Goal: Information Seeking & Learning: Learn about a topic

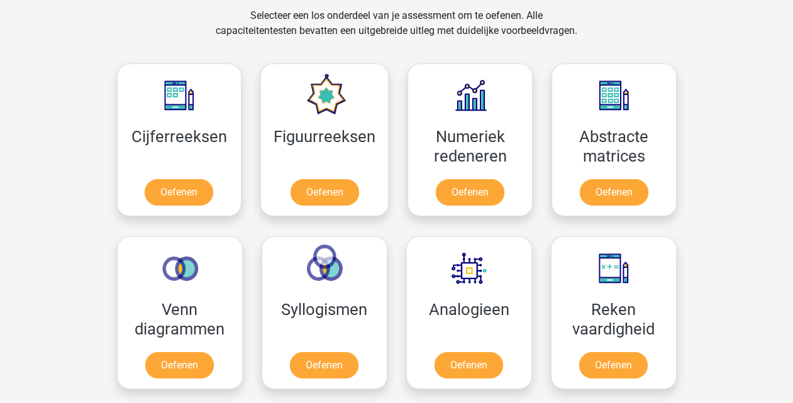
scroll to position [529, 0]
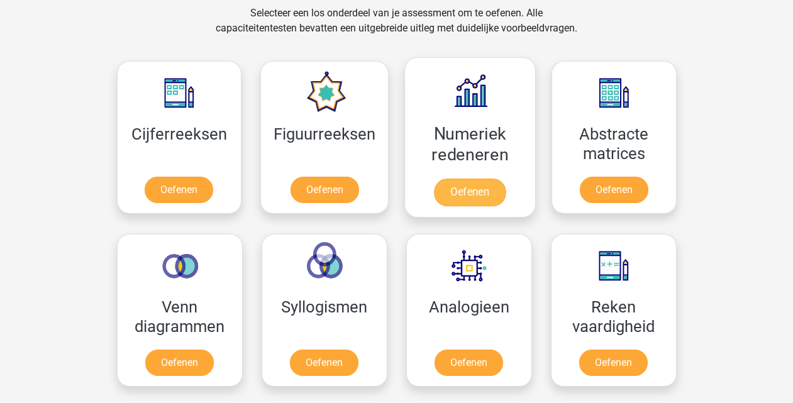
click at [455, 183] on link "Oefenen" at bounding box center [470, 193] width 72 height 28
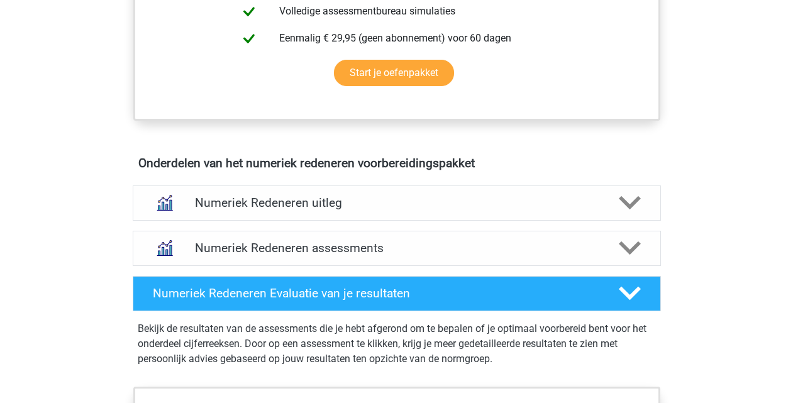
scroll to position [646, 0]
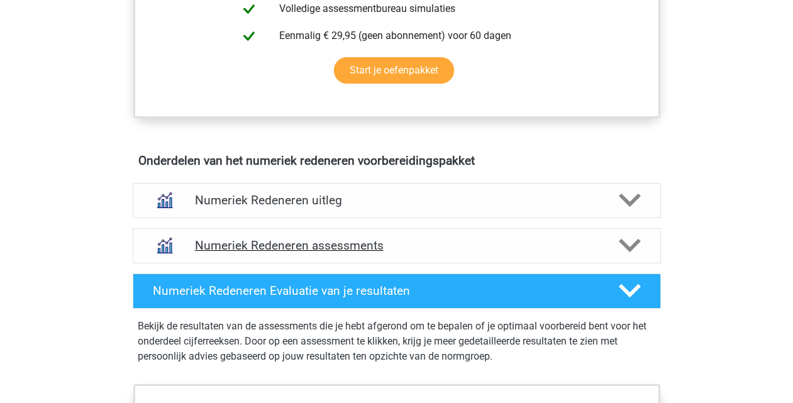
click at [238, 254] on div "Numeriek Redeneren assessments" at bounding box center [397, 245] width 528 height 35
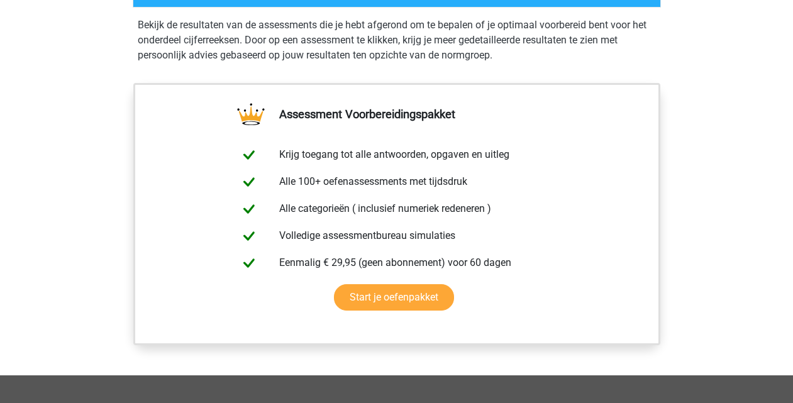
scroll to position [1438, 0]
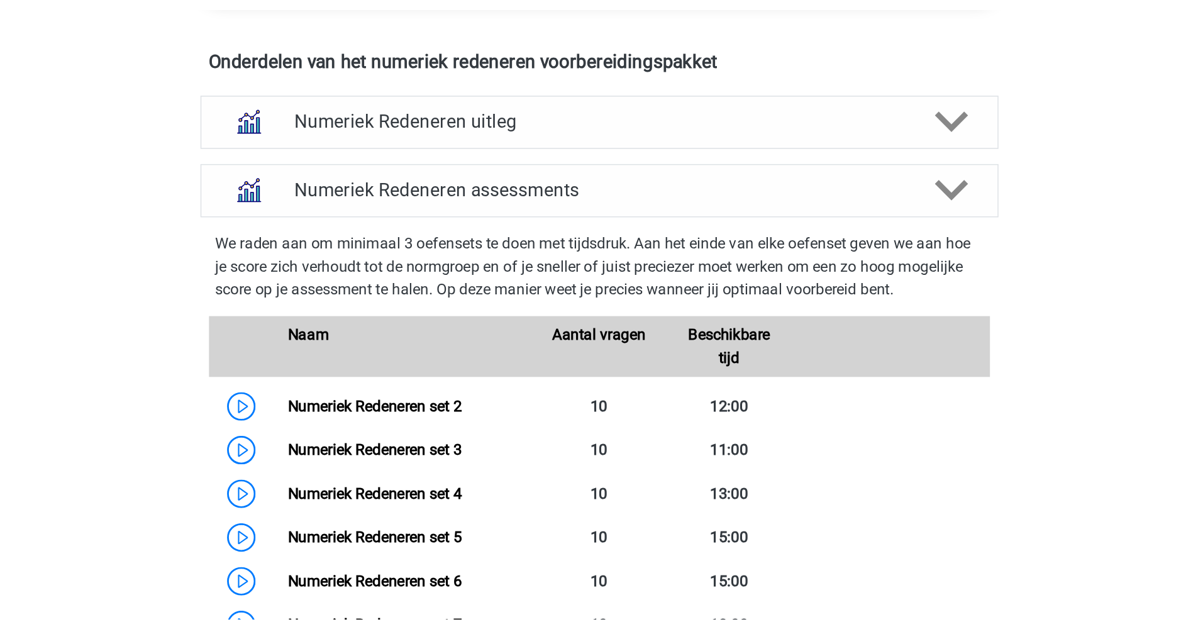
scroll to position [775, 0]
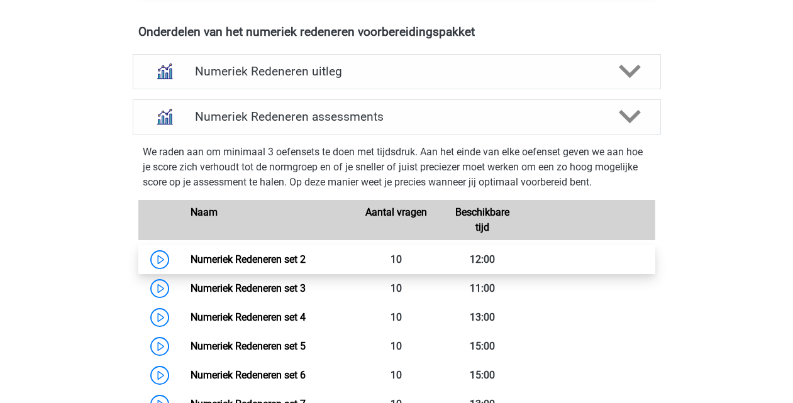
click at [254, 265] on link "Numeriek Redeneren set 2" at bounding box center [248, 260] width 115 height 12
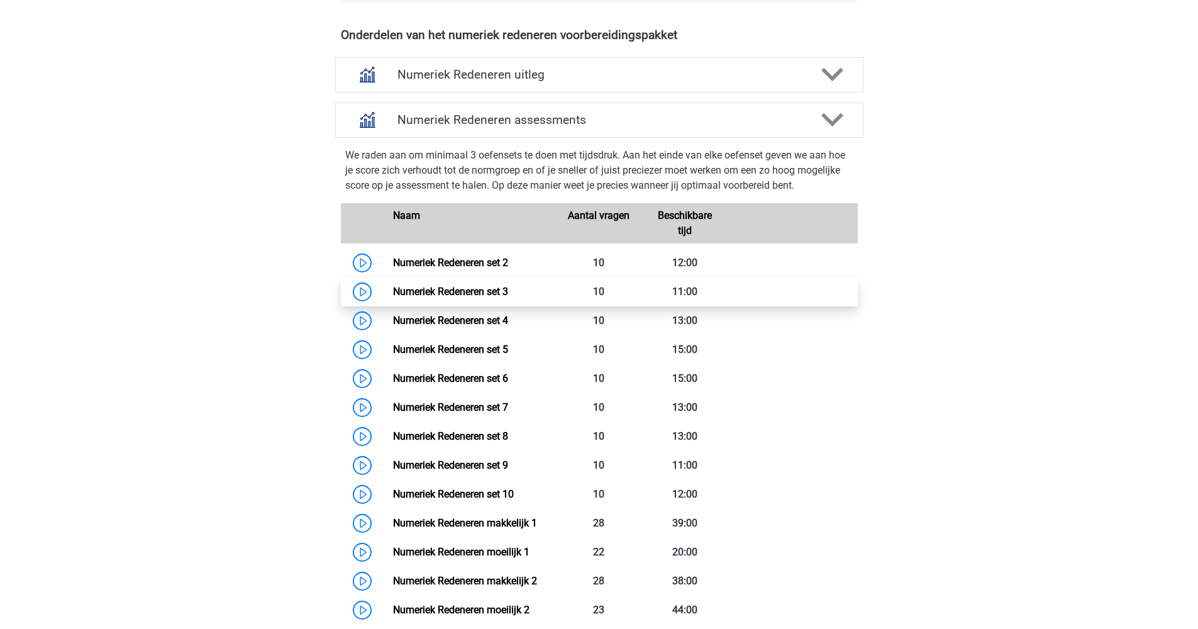
click at [455, 293] on link "Numeriek Redeneren set 3" at bounding box center [450, 292] width 115 height 12
click at [437, 289] on link "Numeriek Redeneren set 3" at bounding box center [450, 292] width 115 height 12
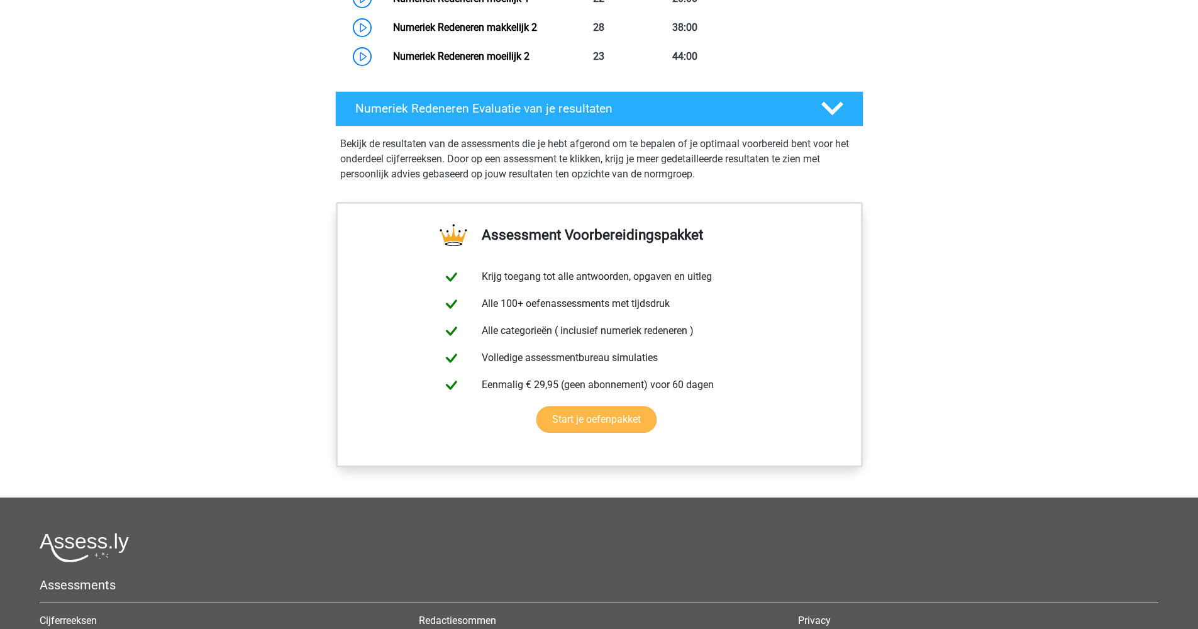
scroll to position [731, 0]
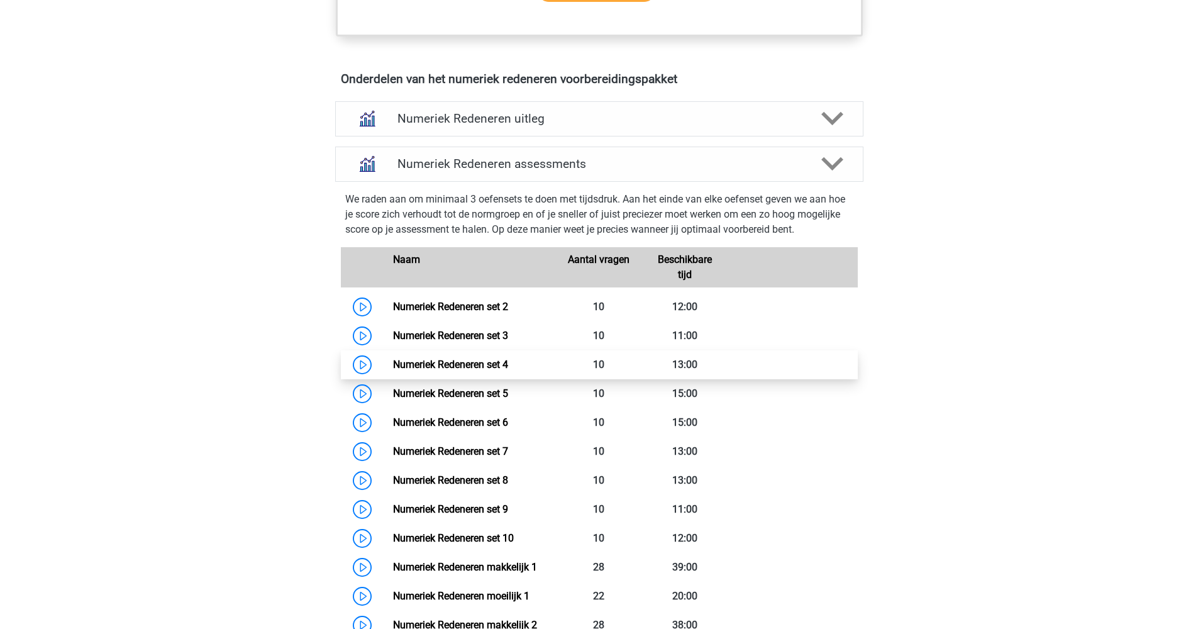
click at [441, 364] on link "Numeriek Redeneren set 4" at bounding box center [450, 365] width 115 height 12
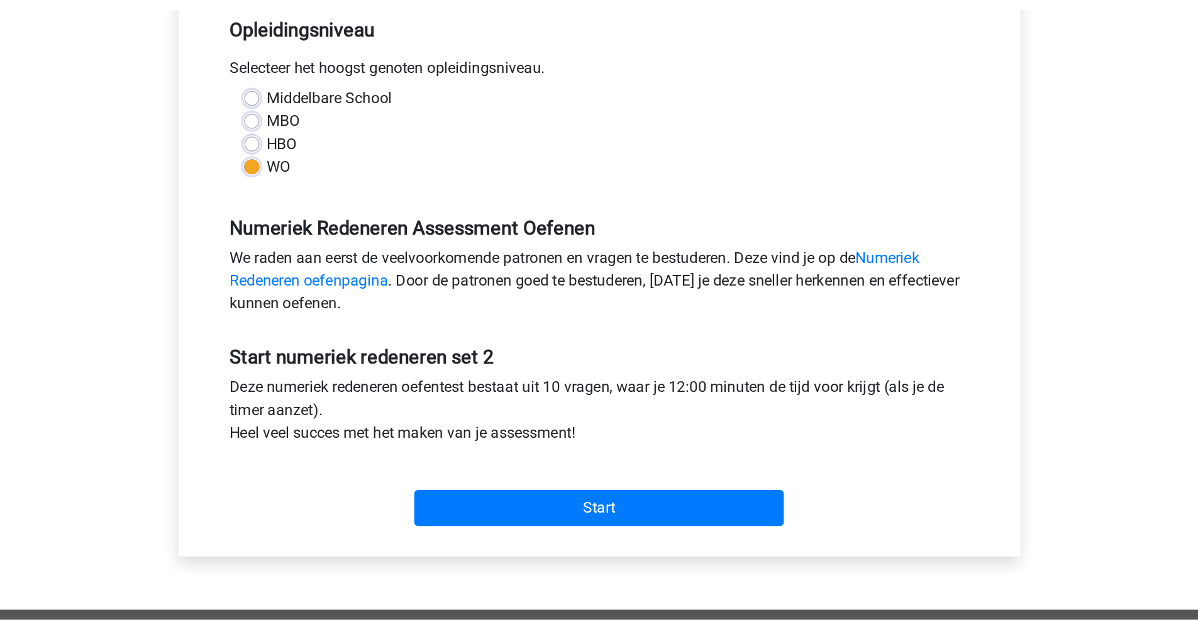
scroll to position [349, 0]
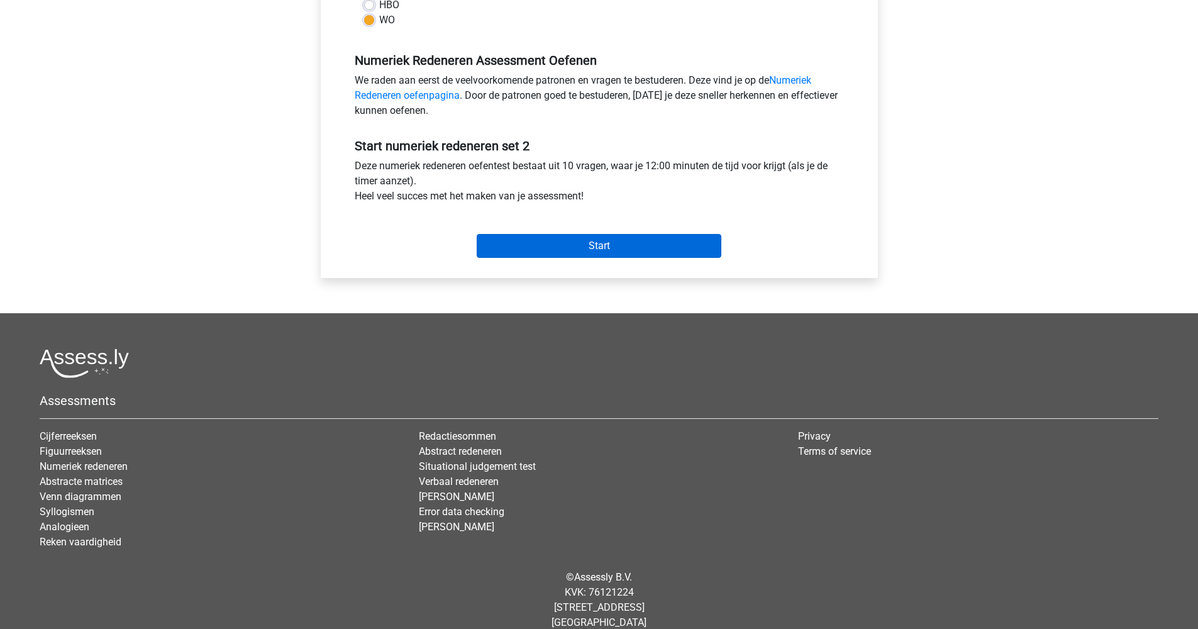
click at [589, 247] on input "Start" at bounding box center [599, 246] width 245 height 24
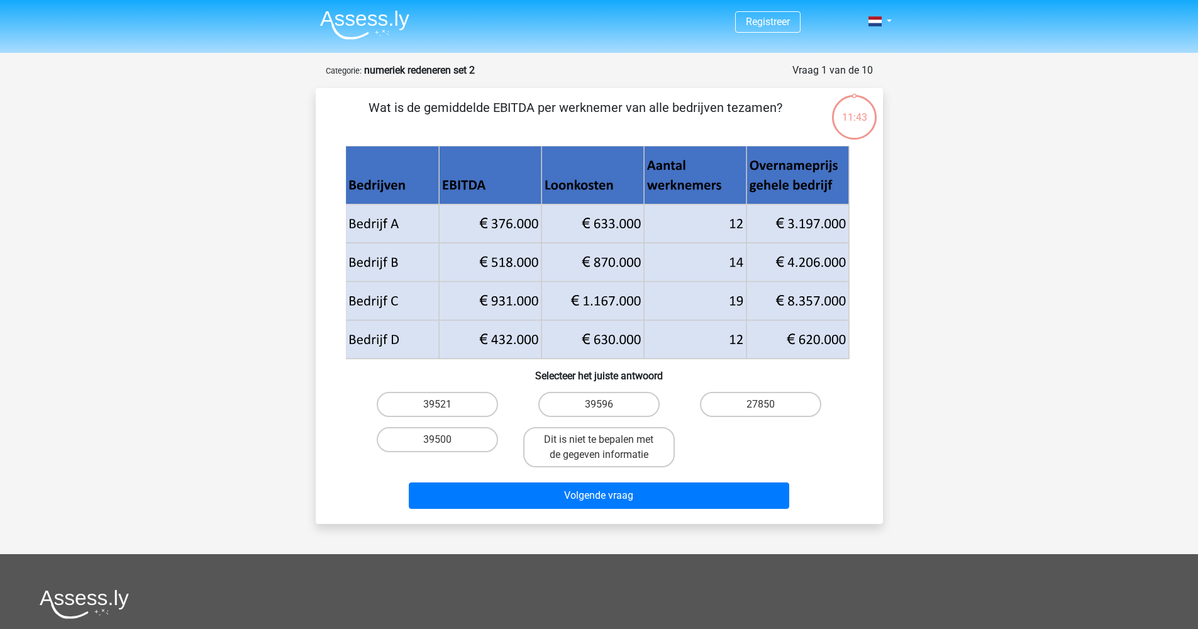
click at [460, 77] on div "Vraag 1 van de 10 Categorie: numeriek redeneren set 2" at bounding box center [599, 70] width 547 height 15
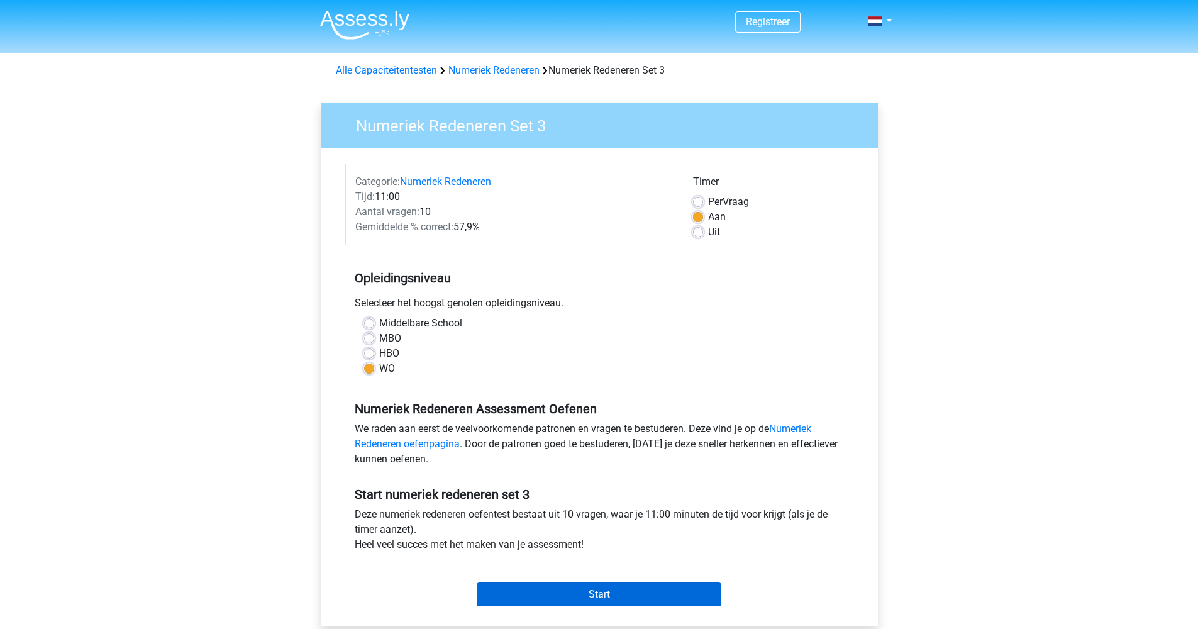
click at [601, 593] on input "Start" at bounding box center [599, 595] width 245 height 24
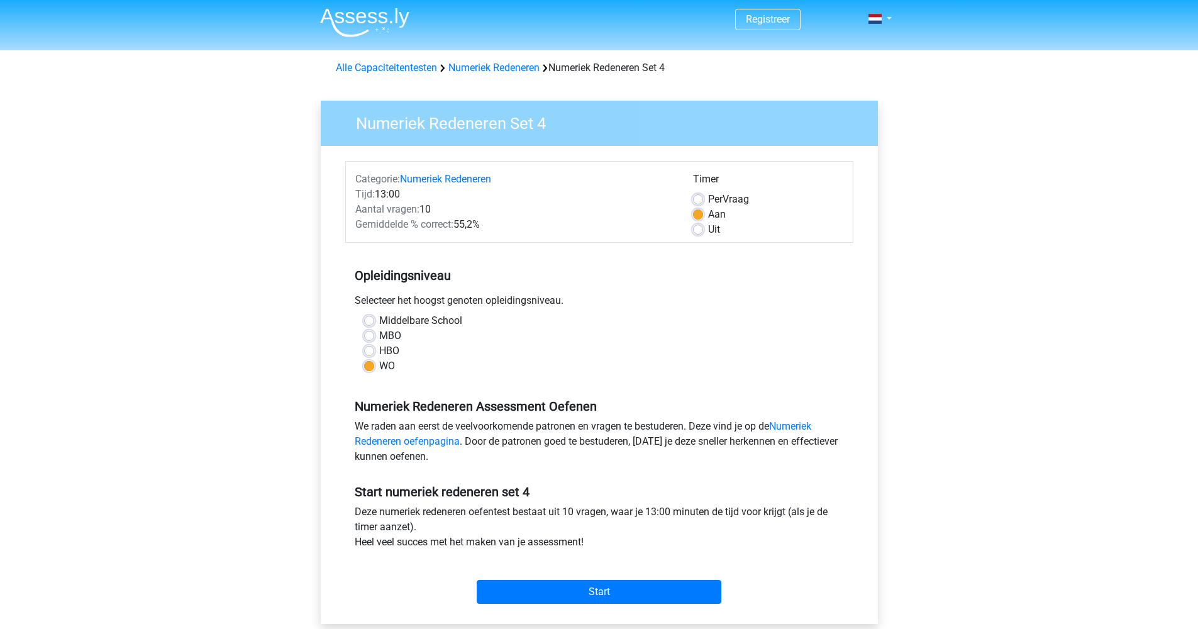
scroll to position [5, 0]
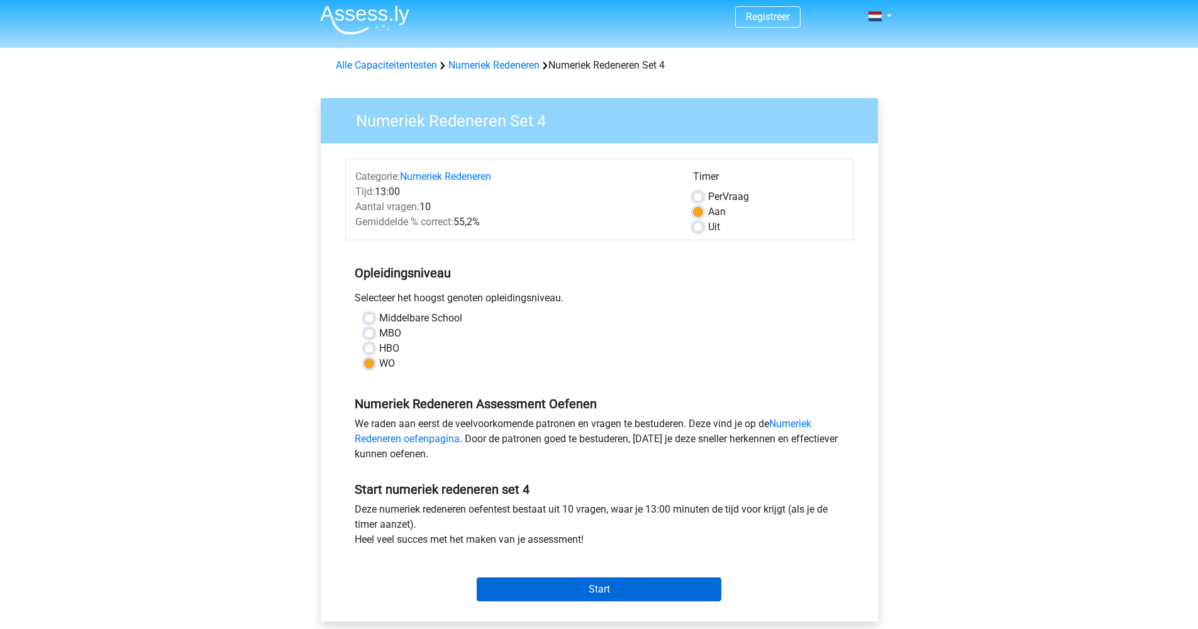
click at [579, 586] on input "Start" at bounding box center [599, 589] width 245 height 24
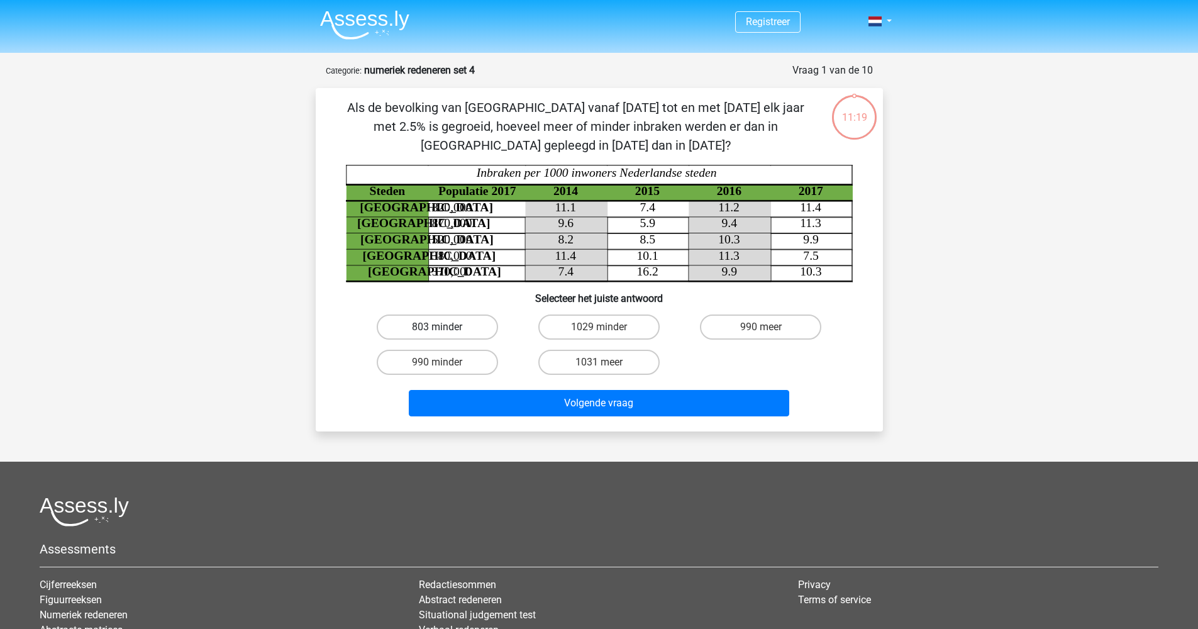
click at [460, 326] on label "803 minder" at bounding box center [437, 327] width 121 height 25
click at [445, 327] on input "803 minder" at bounding box center [441, 331] width 8 height 8
radio input "true"
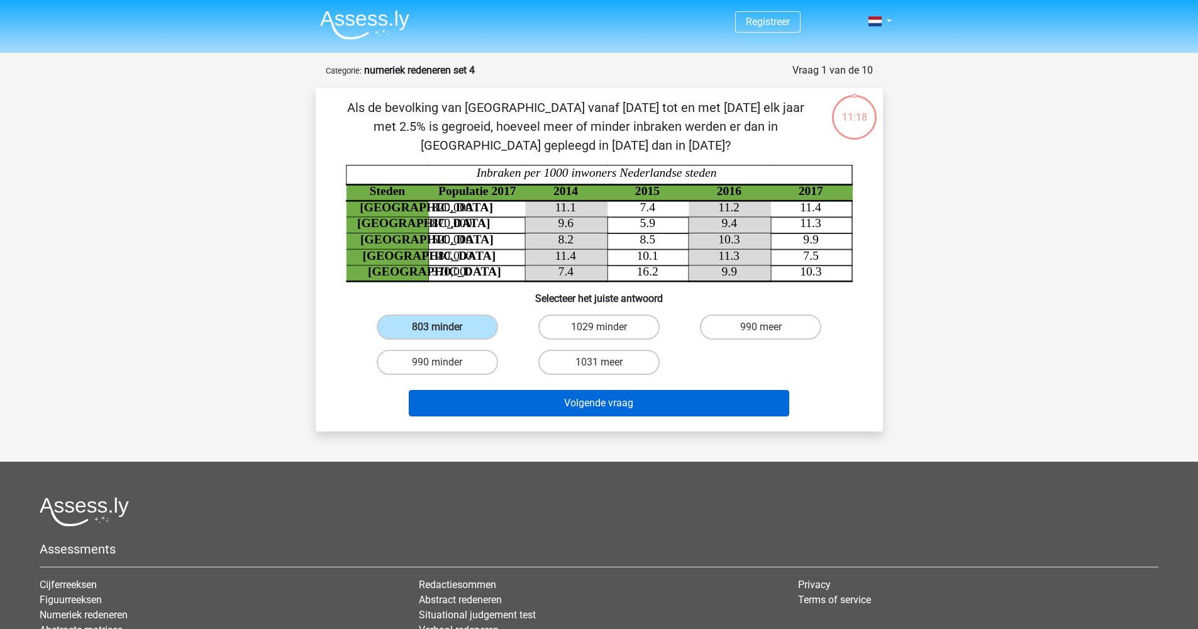
click at [608, 407] on button "Volgende vraag" at bounding box center [599, 403] width 381 height 26
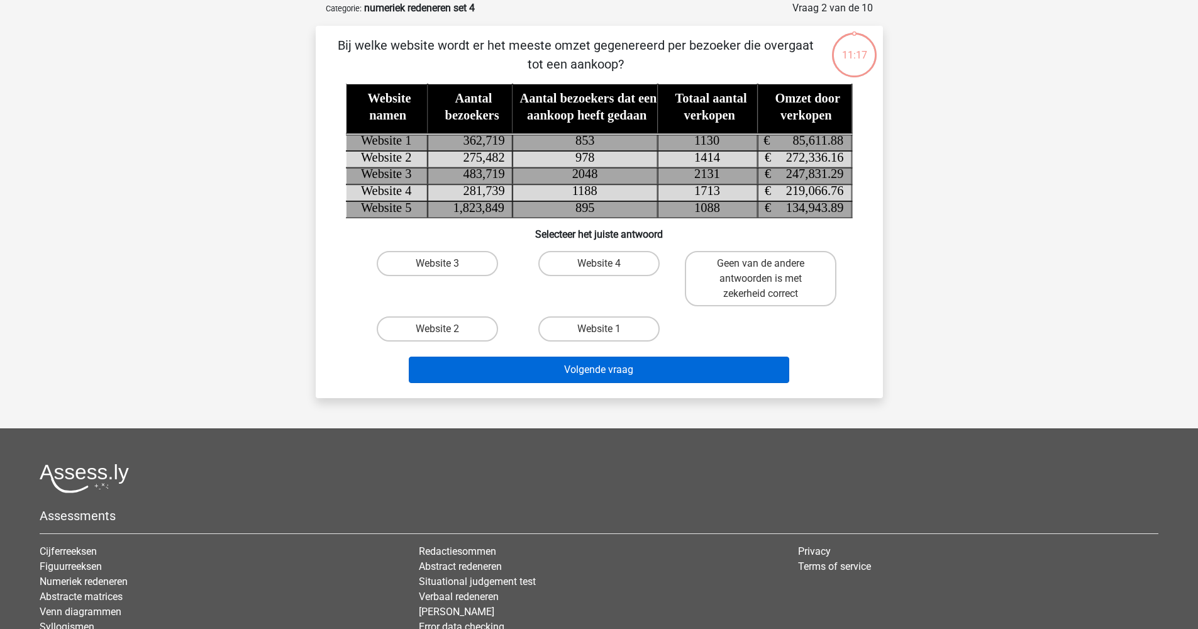
scroll to position [63, 0]
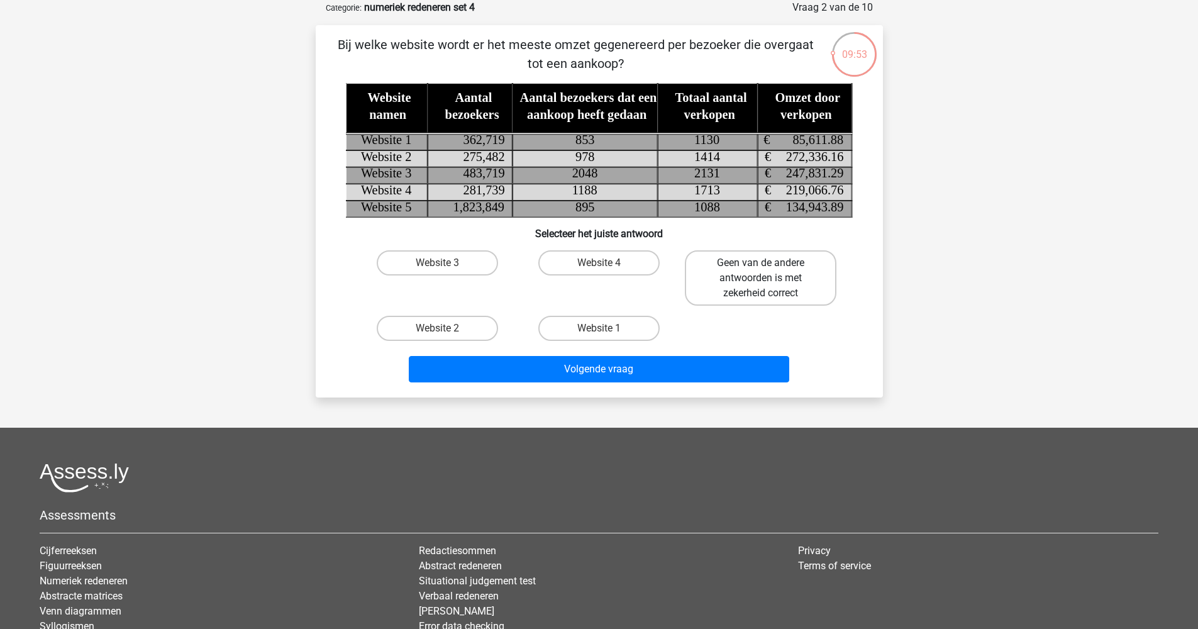
click at [741, 262] on label "Geen van de andere antwoorden is met zekerheid correct" at bounding box center [761, 277] width 152 height 55
click at [761, 263] on input "Geen van de andere antwoorden is met zekerheid correct" at bounding box center [765, 267] width 8 height 8
radio input "true"
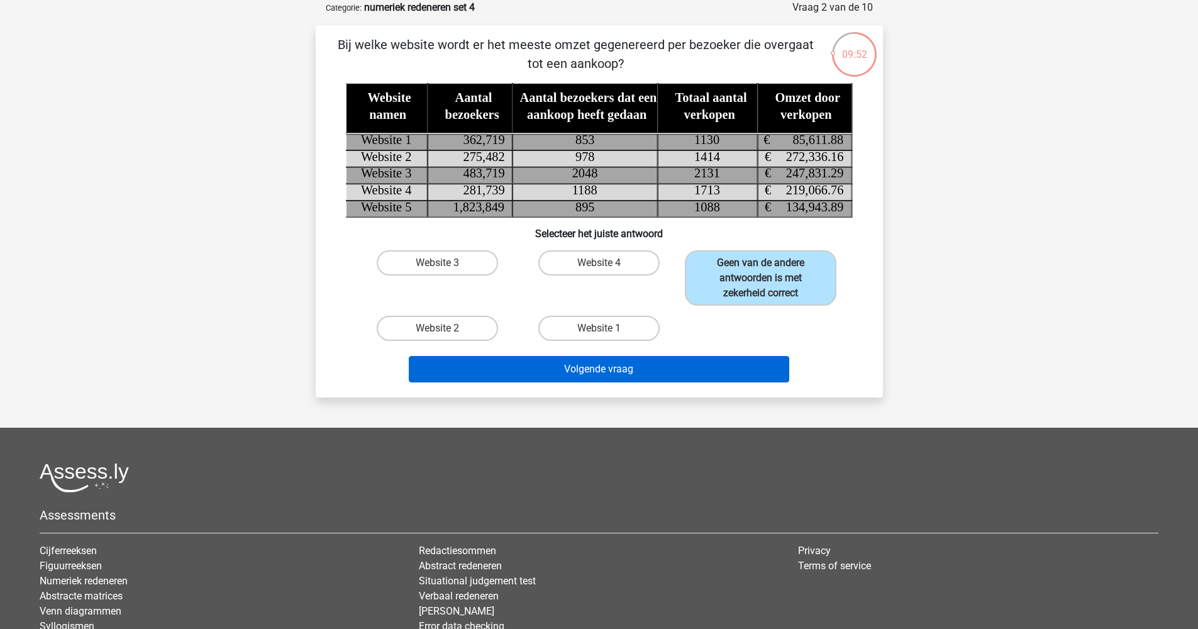
click at [635, 370] on button "Volgende vraag" at bounding box center [599, 369] width 381 height 26
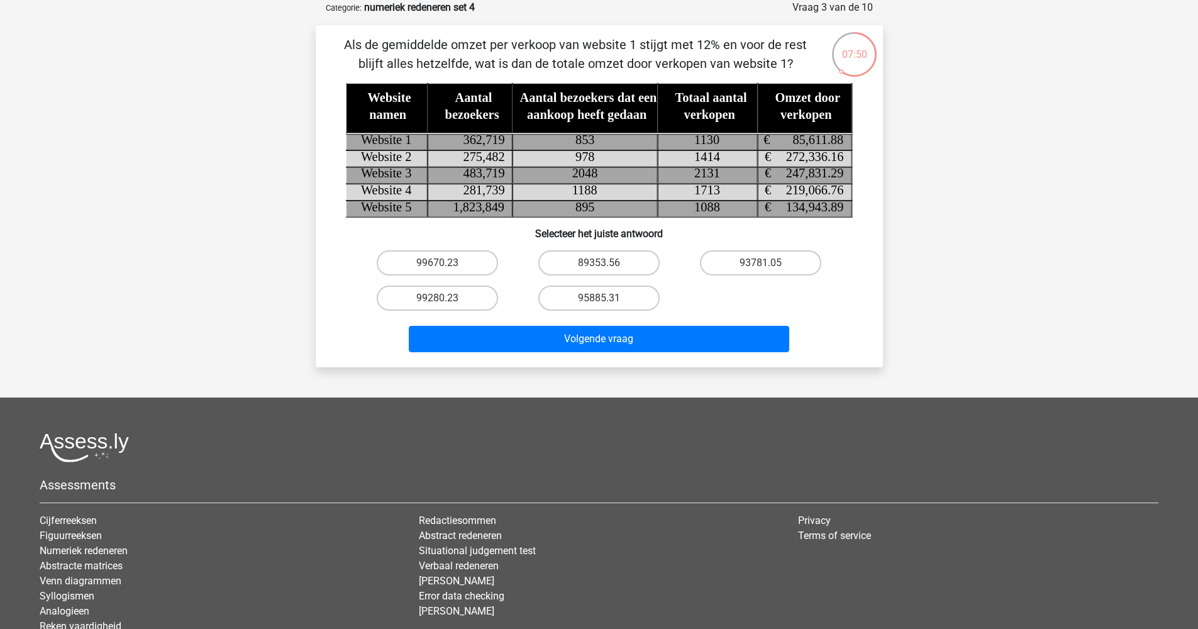
click at [602, 299] on input "95885.31" at bounding box center [603, 302] width 8 height 8
radio input "true"
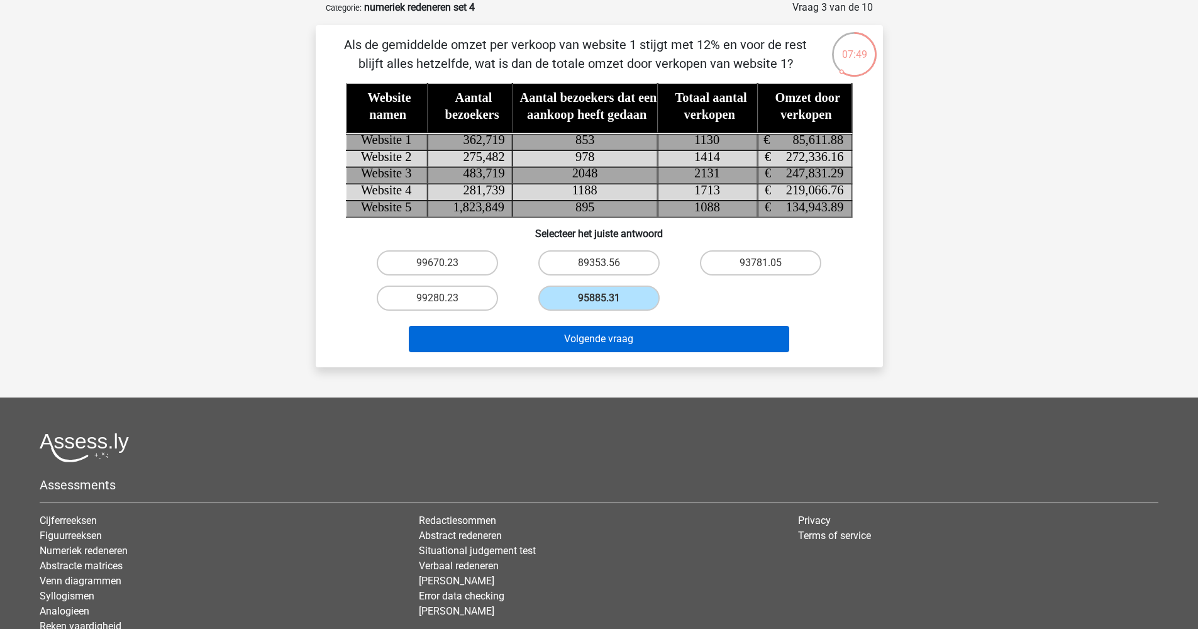
click at [615, 341] on button "Volgende vraag" at bounding box center [599, 339] width 381 height 26
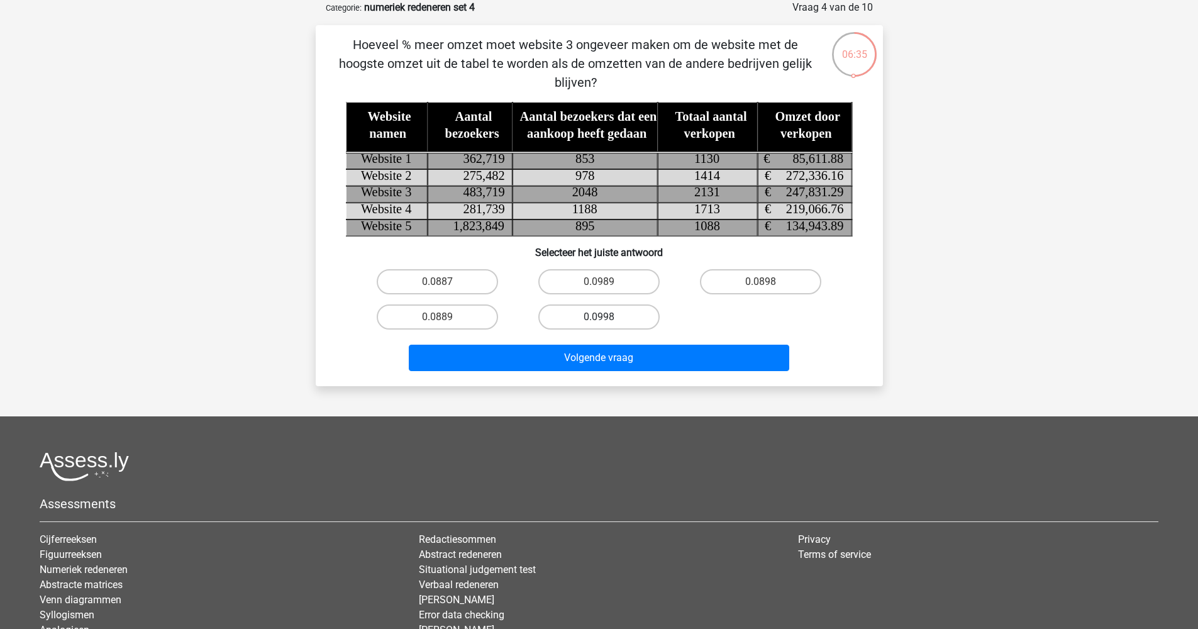
click at [616, 313] on label "0.0998" at bounding box center [598, 316] width 121 height 25
click at [607, 317] on input "0.0998" at bounding box center [603, 321] width 8 height 8
radio input "true"
click at [628, 281] on label "0.0989" at bounding box center [598, 281] width 121 height 25
click at [607, 282] on input "0.0989" at bounding box center [603, 286] width 8 height 8
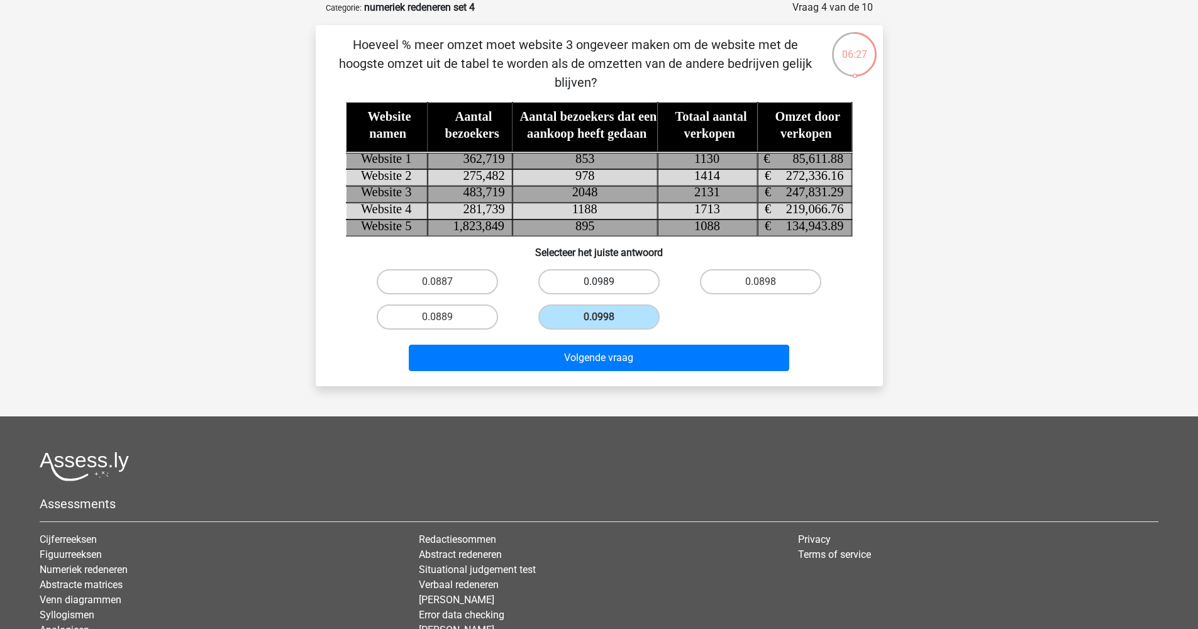
radio input "true"
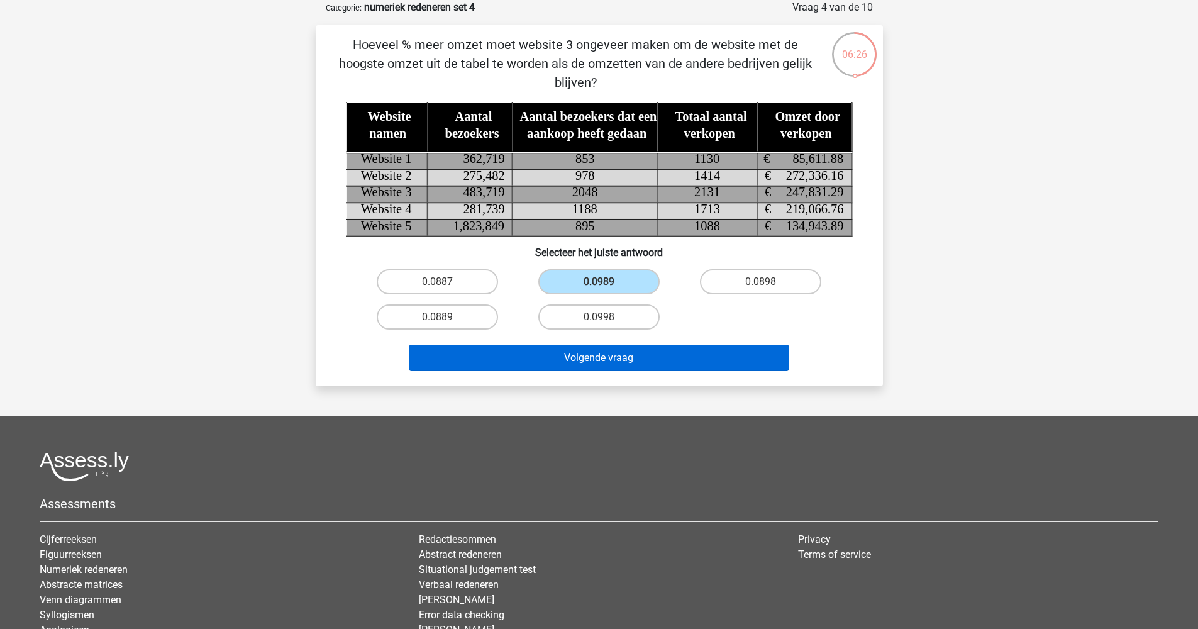
click at [636, 357] on button "Volgende vraag" at bounding box center [599, 358] width 381 height 26
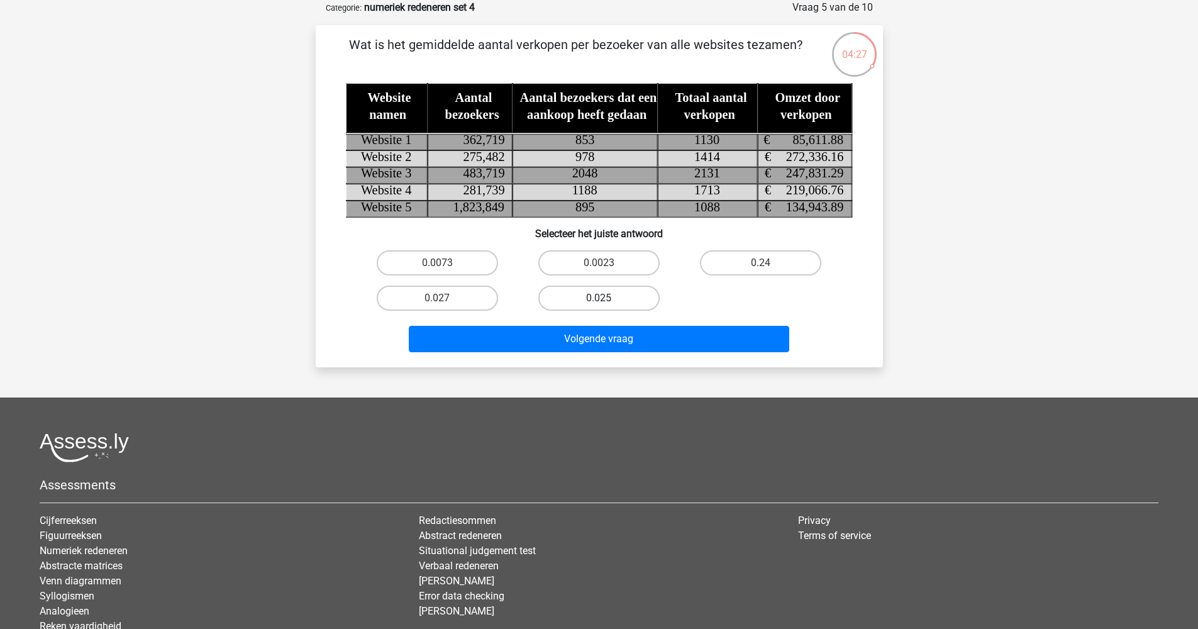
click at [610, 298] on label "0.025" at bounding box center [598, 298] width 121 height 25
click at [607, 298] on input "0.025" at bounding box center [603, 302] width 8 height 8
radio input "true"
click at [767, 254] on label "0.24" at bounding box center [760, 262] width 121 height 25
click at [767, 263] on input "0.24" at bounding box center [765, 267] width 8 height 8
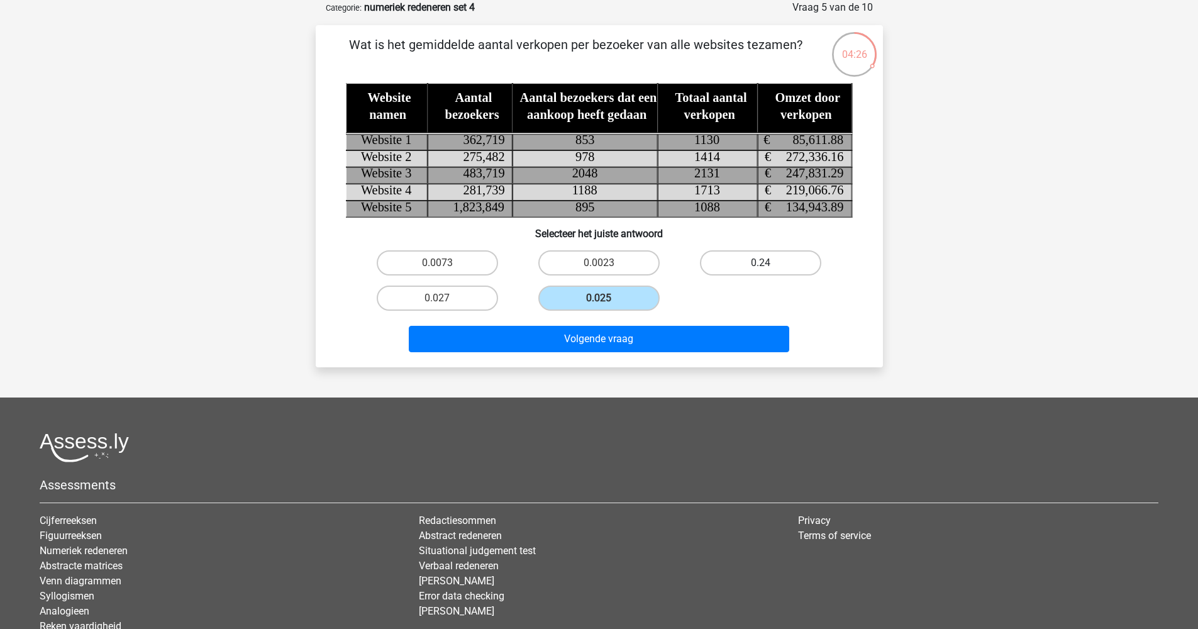
radio input "true"
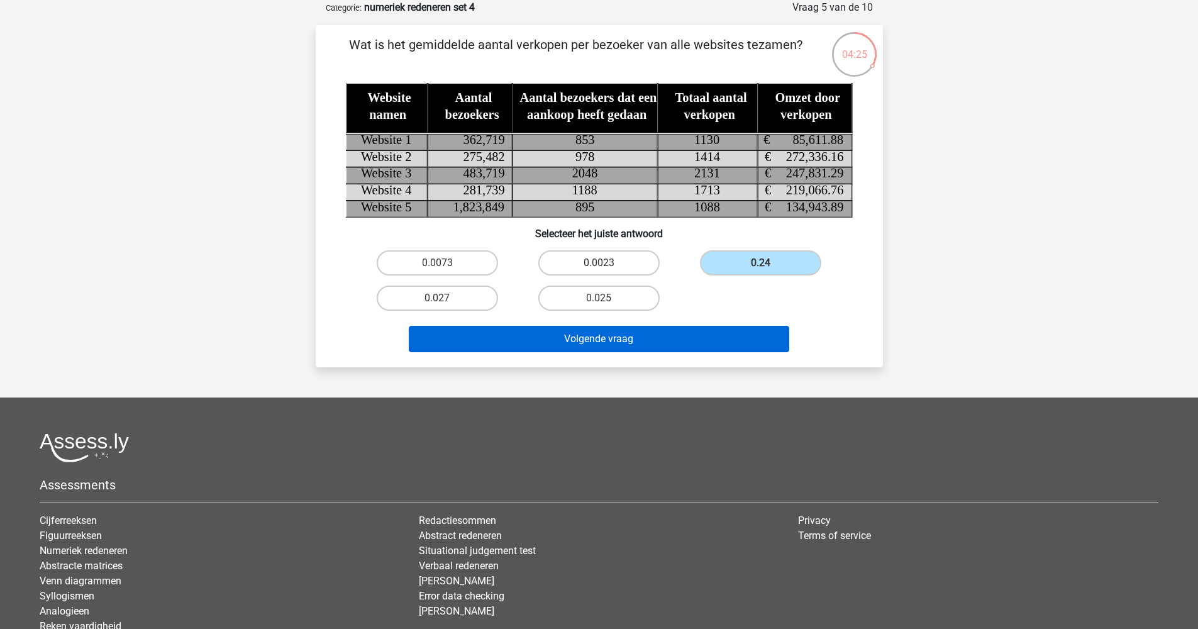
click at [686, 344] on button "Volgende vraag" at bounding box center [599, 339] width 381 height 26
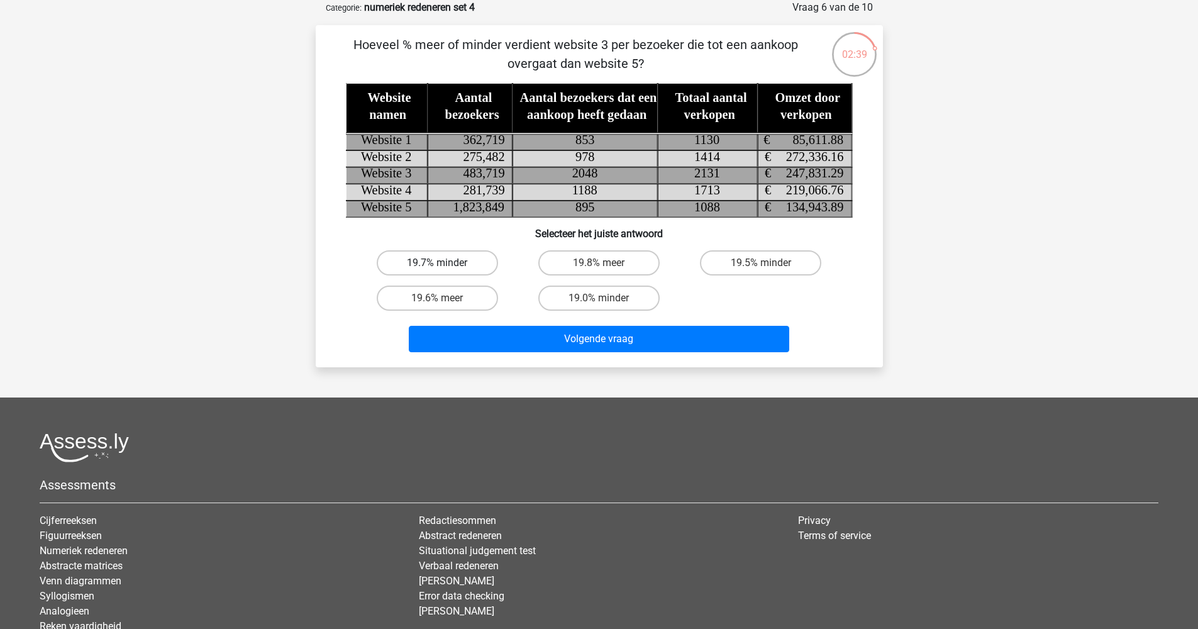
click at [447, 258] on label "19.7% minder" at bounding box center [437, 262] width 121 height 25
click at [445, 263] on input "19.7% minder" at bounding box center [441, 267] width 8 height 8
radio input "true"
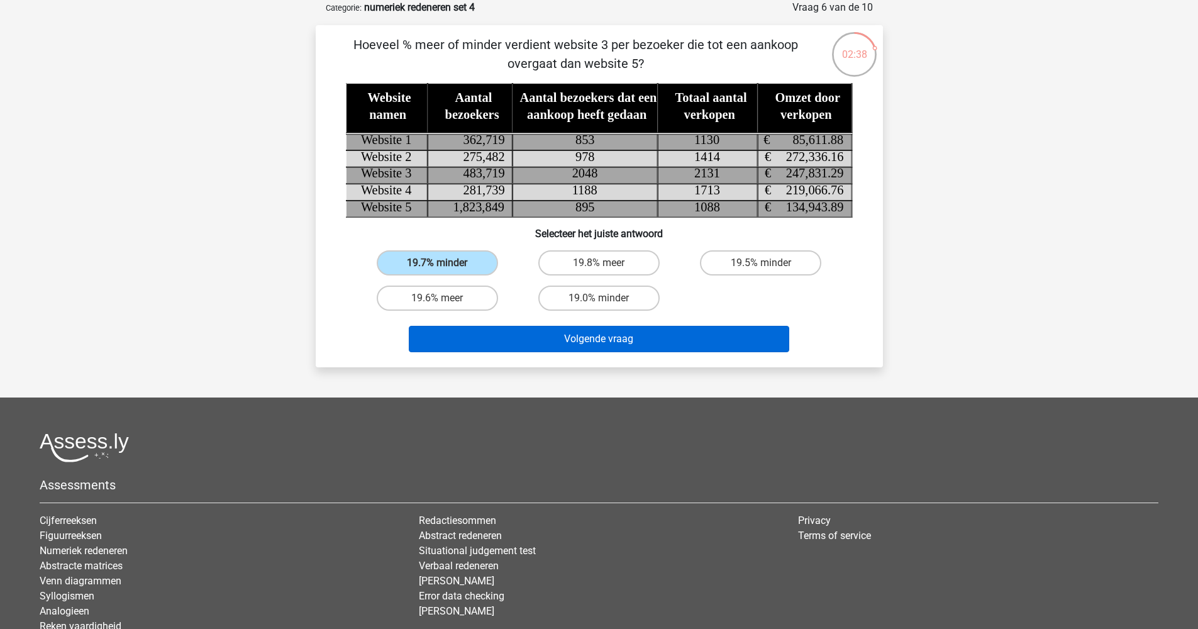
click at [640, 338] on button "Volgende vraag" at bounding box center [599, 339] width 381 height 26
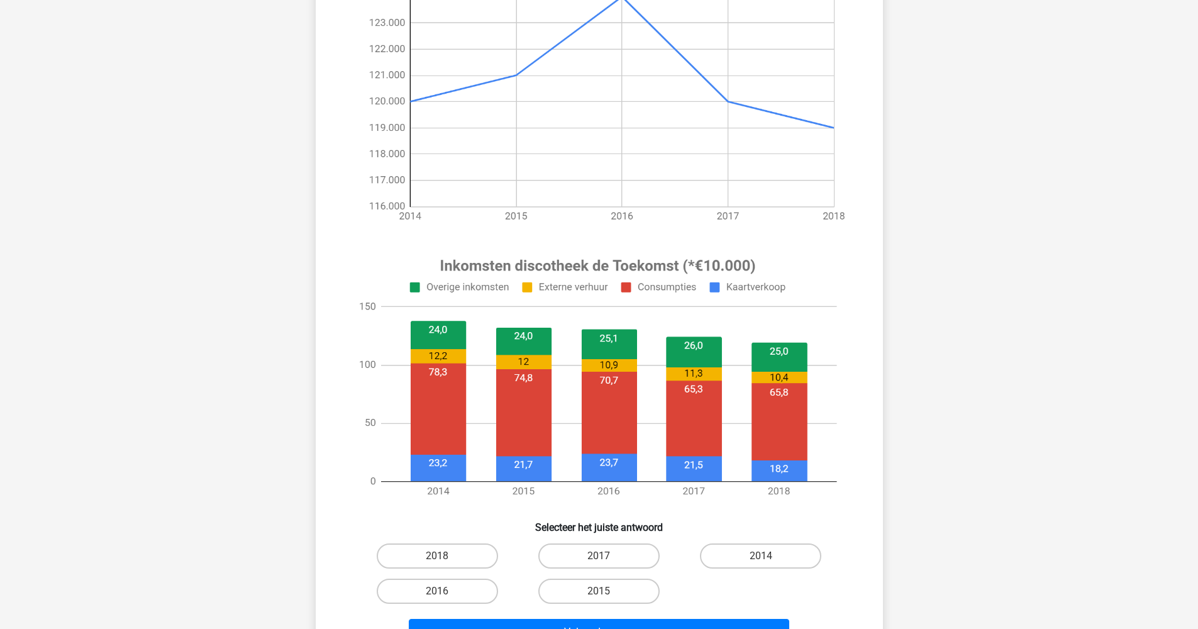
scroll to position [318, 0]
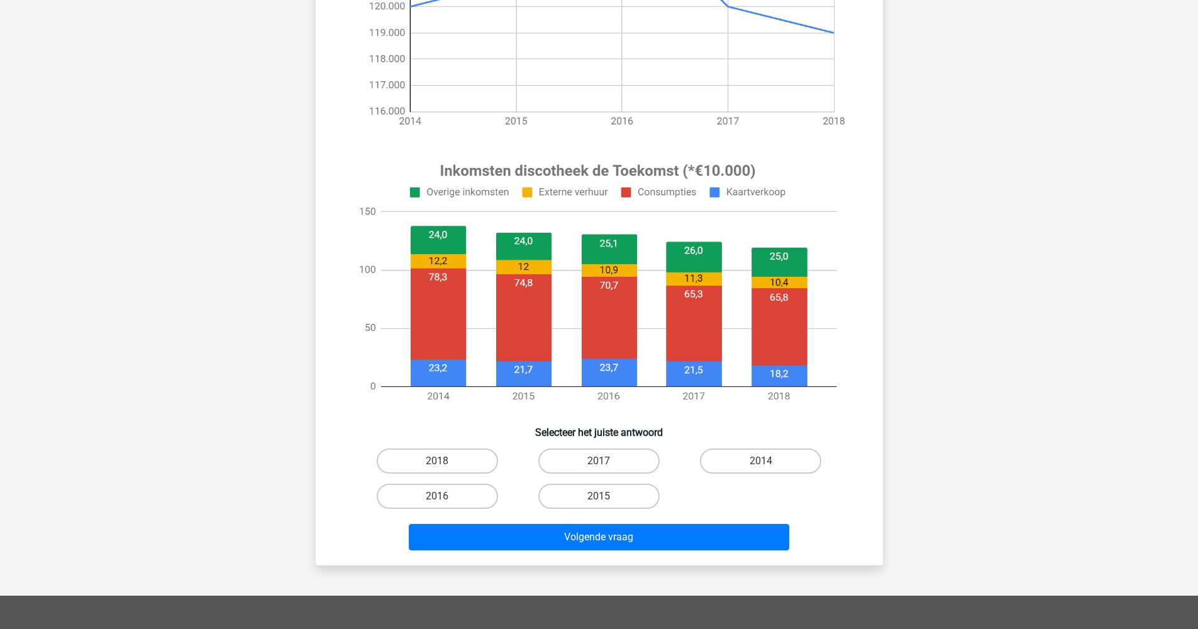
click at [762, 467] on input "2014" at bounding box center [765, 465] width 8 height 8
radio input "true"
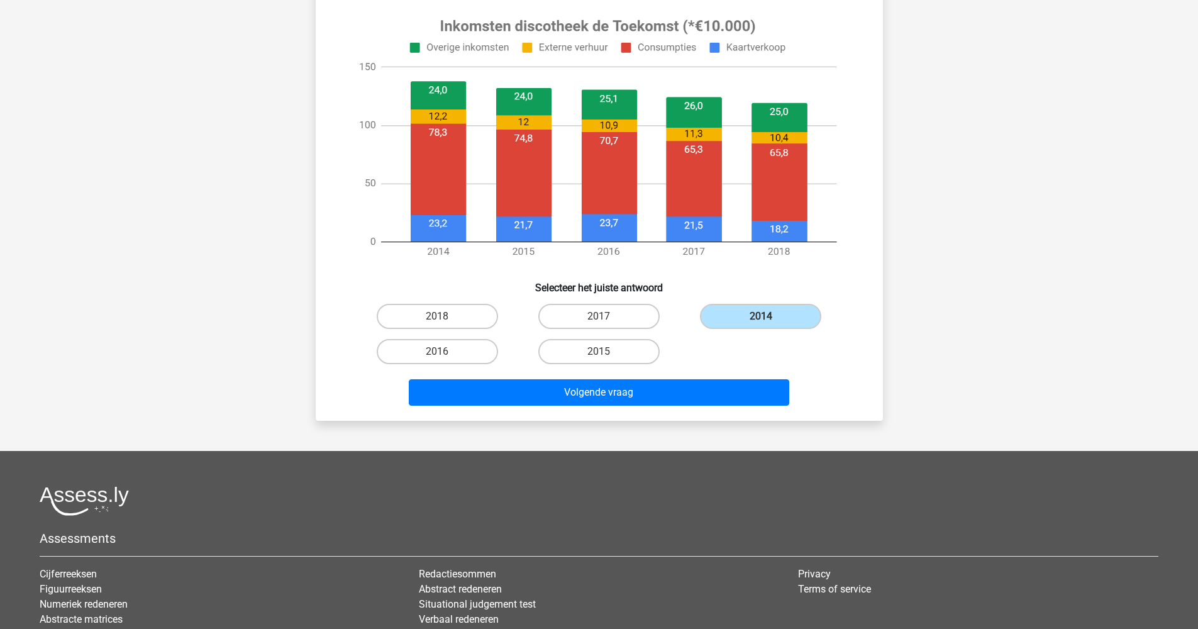
scroll to position [583, 0]
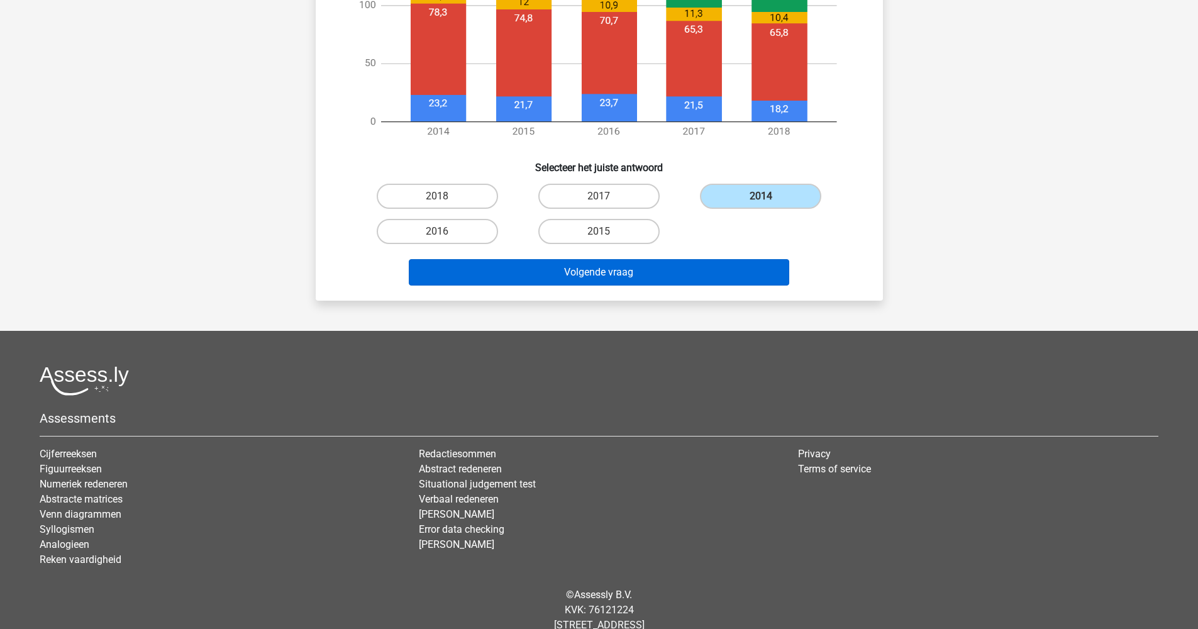
click at [632, 269] on button "Volgende vraag" at bounding box center [599, 272] width 381 height 26
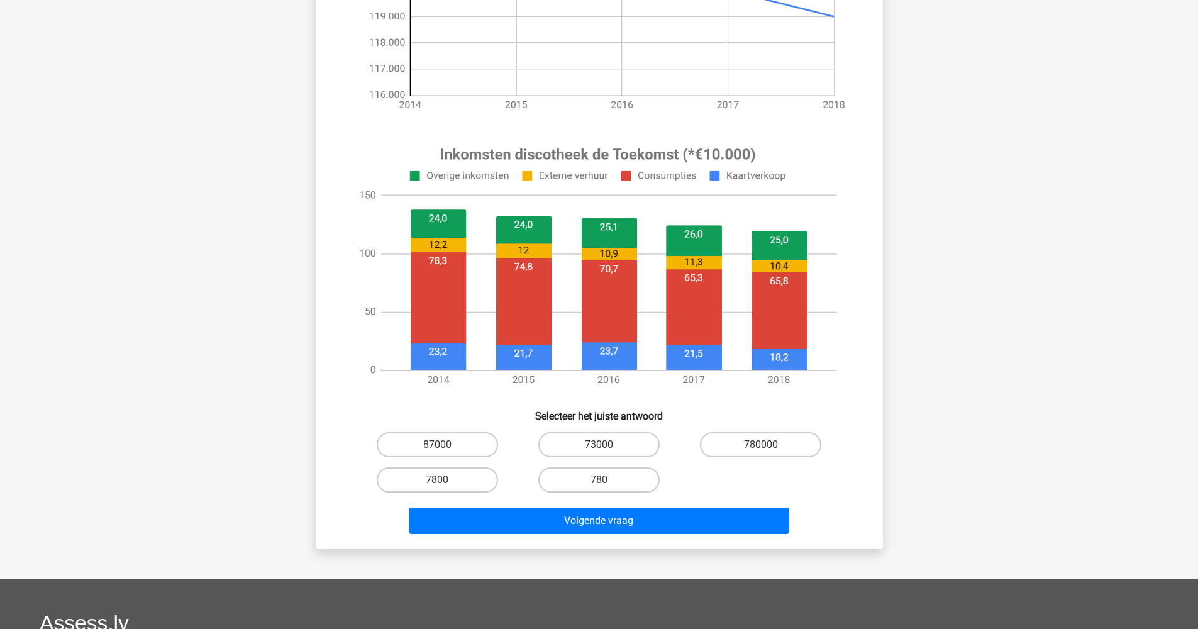
scroll to position [430, 0]
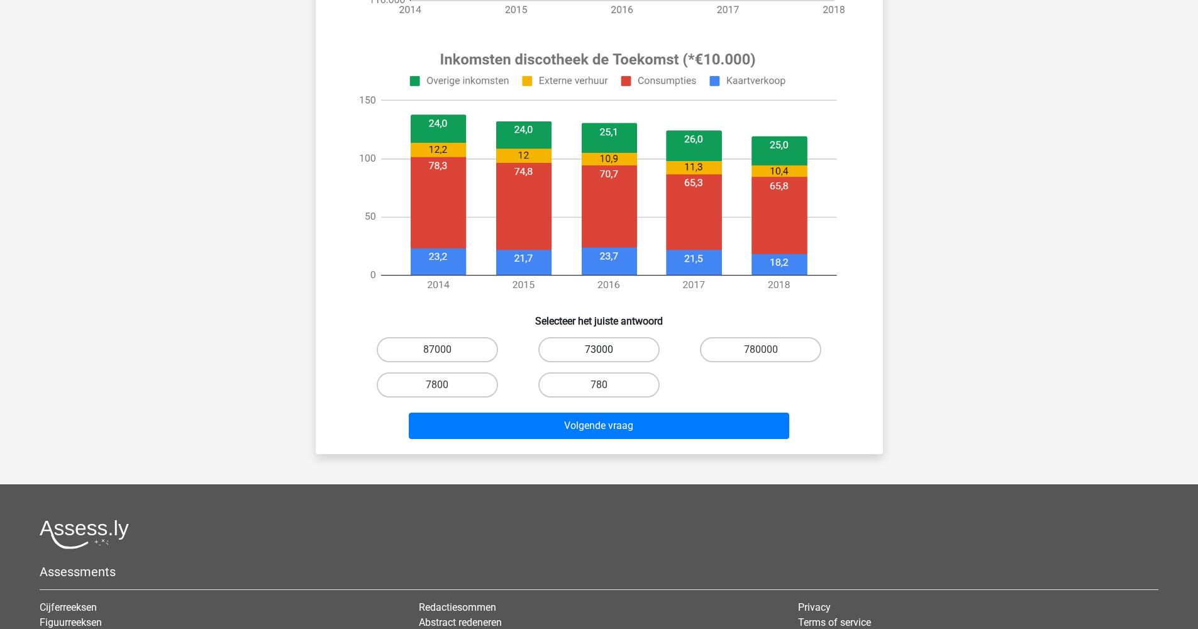
click at [616, 347] on label "73000" at bounding box center [598, 349] width 121 height 25
click at [607, 350] on input "73000" at bounding box center [603, 354] width 8 height 8
radio input "true"
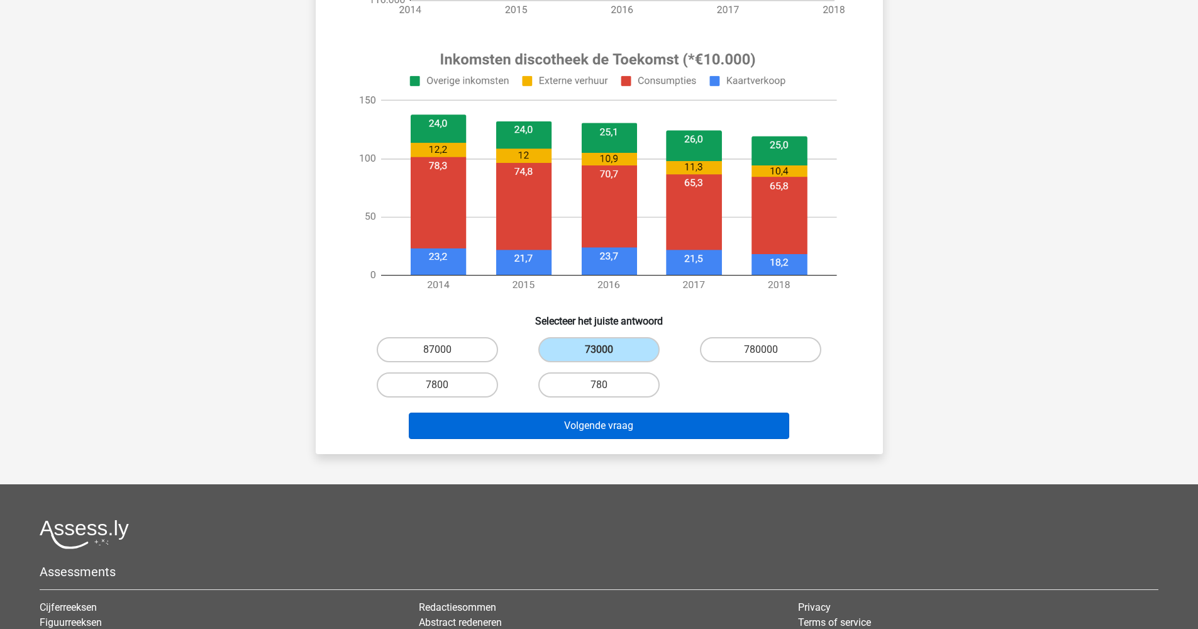
click at [615, 432] on button "Volgende vraag" at bounding box center [599, 426] width 381 height 26
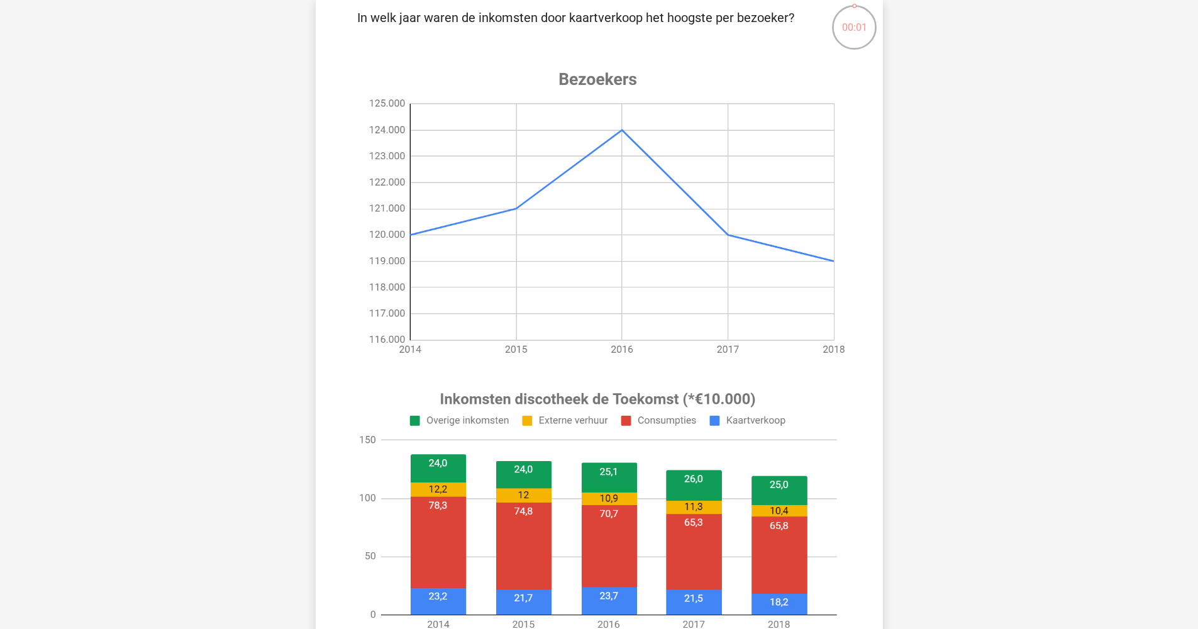
scroll to position [92, 0]
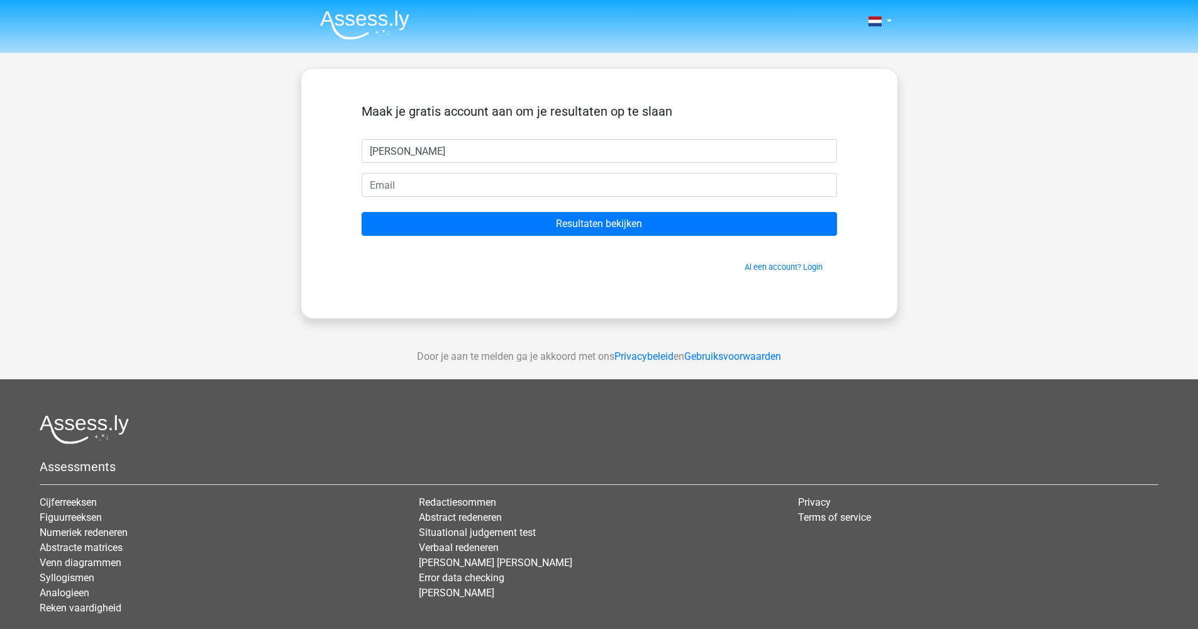
type input "[PERSON_NAME]"
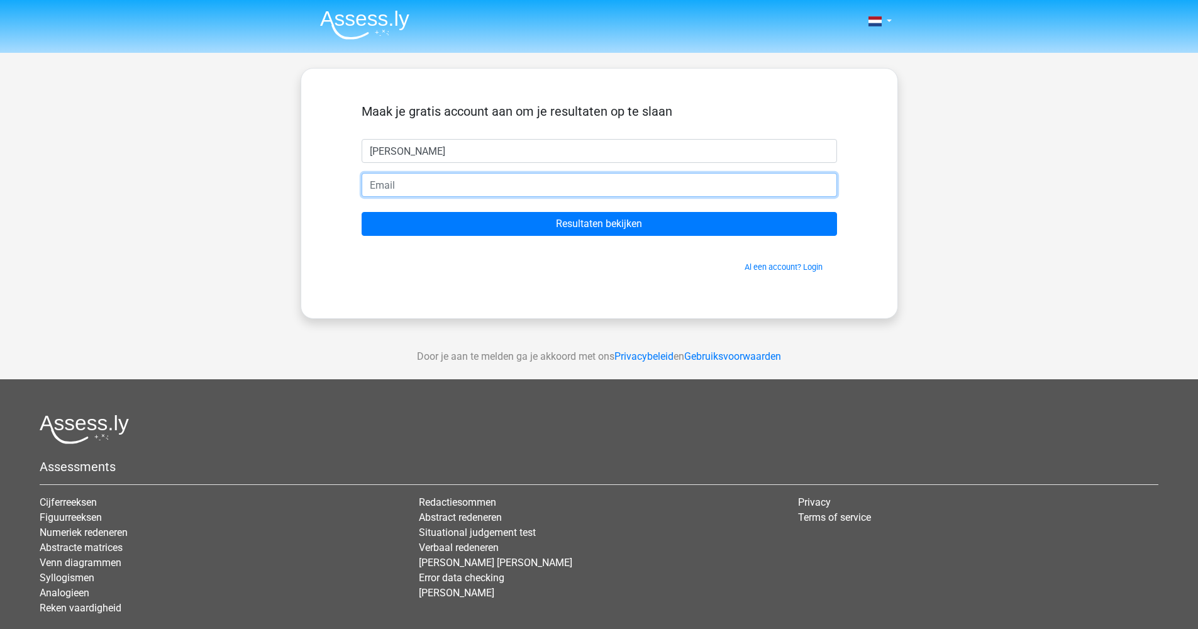
type input "[EMAIL_ADDRESS][DOMAIN_NAME]"
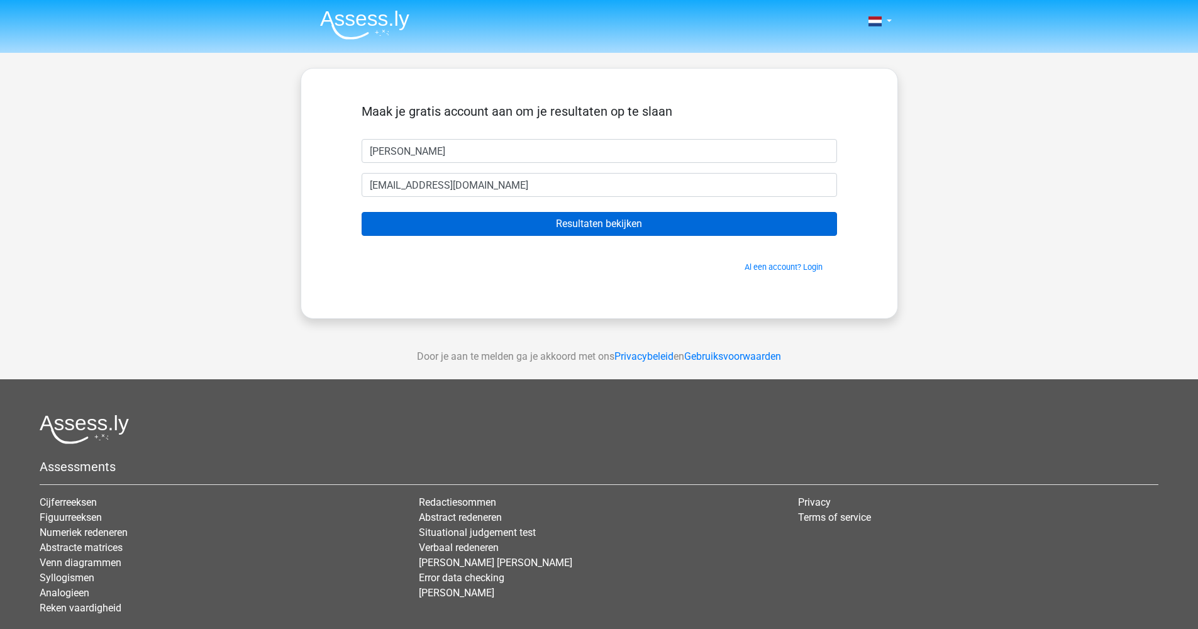
click at [612, 229] on input "Resultaten bekijken" at bounding box center [600, 224] width 476 height 24
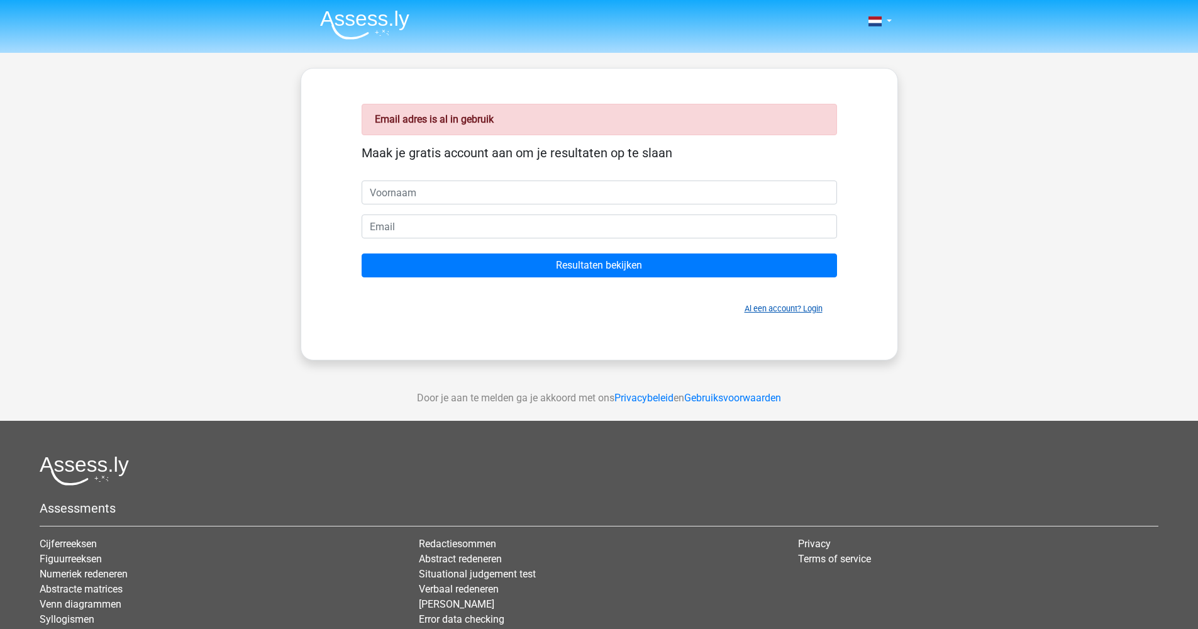
click at [783, 306] on link "Al een account? Login" at bounding box center [784, 308] width 78 height 9
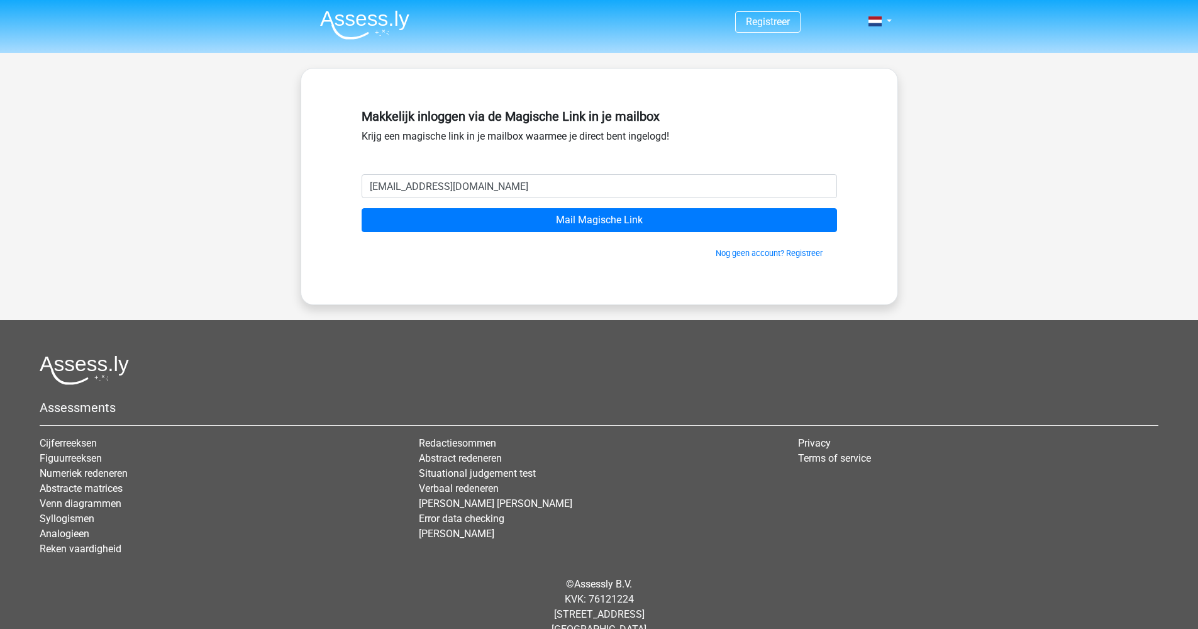
type input "[EMAIL_ADDRESS][DOMAIN_NAME]"
click at [599, 220] on input "Mail Magische Link" at bounding box center [600, 220] width 476 height 24
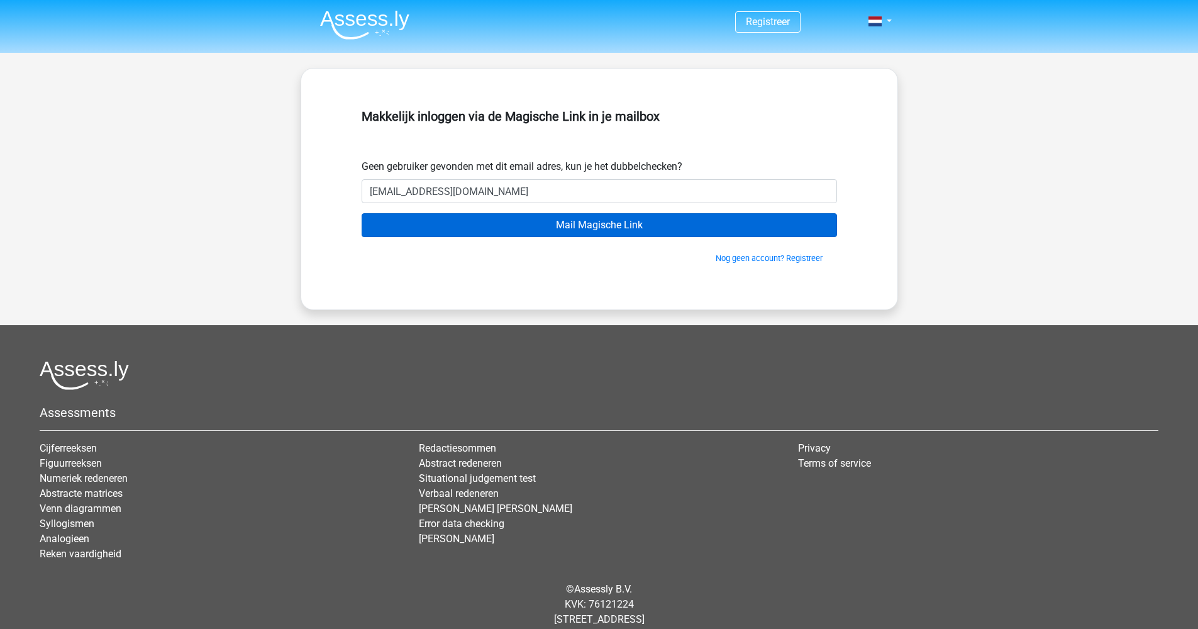
type input "[EMAIL_ADDRESS][DOMAIN_NAME]"
click at [586, 225] on input "Mail Magische Link" at bounding box center [600, 225] width 476 height 24
